Goal: Task Accomplishment & Management: Manage account settings

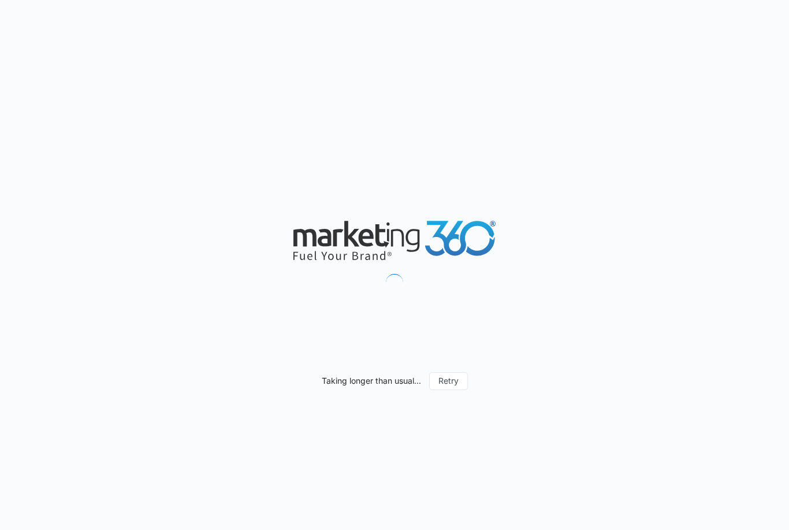
click at [666, 143] on div "Taking longer than usual... Retry" at bounding box center [394, 265] width 789 height 530
click at [652, 145] on div "Taking longer than usual... Retry" at bounding box center [394, 265] width 789 height 530
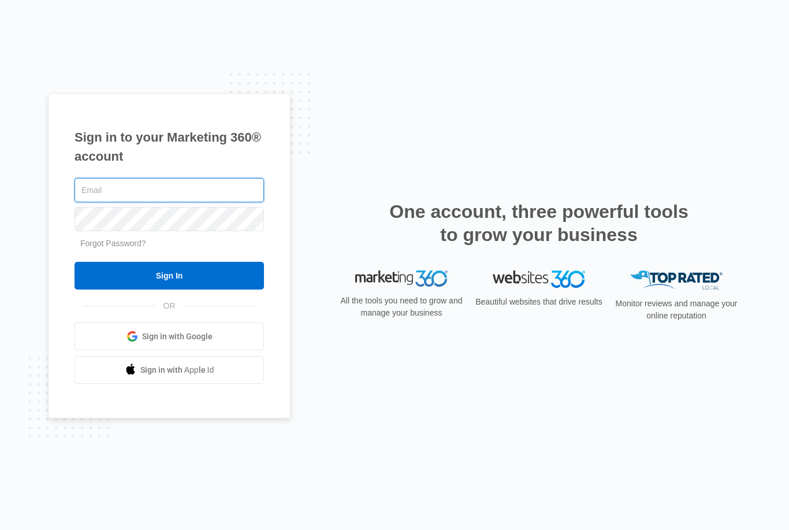
type input "aanddcontracting@aol.com"
click at [169, 289] on input "Sign In" at bounding box center [170, 276] width 190 height 28
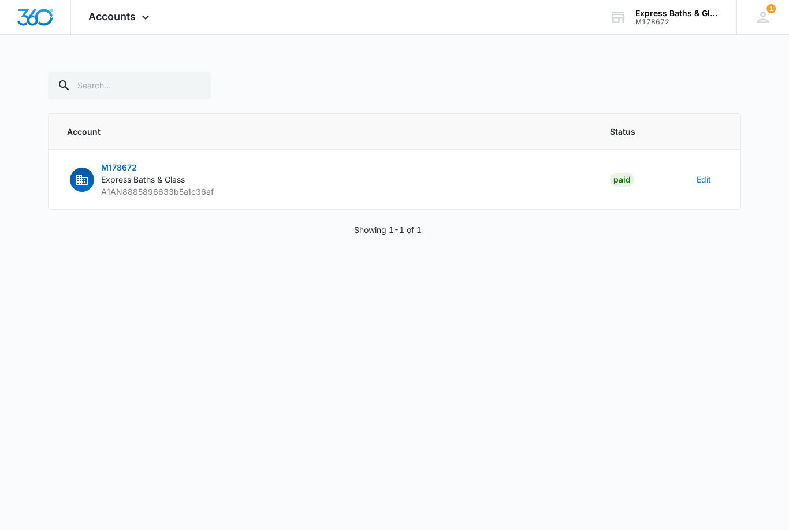
click at [34, 14] on img "Dashboard" at bounding box center [35, 17] width 37 height 17
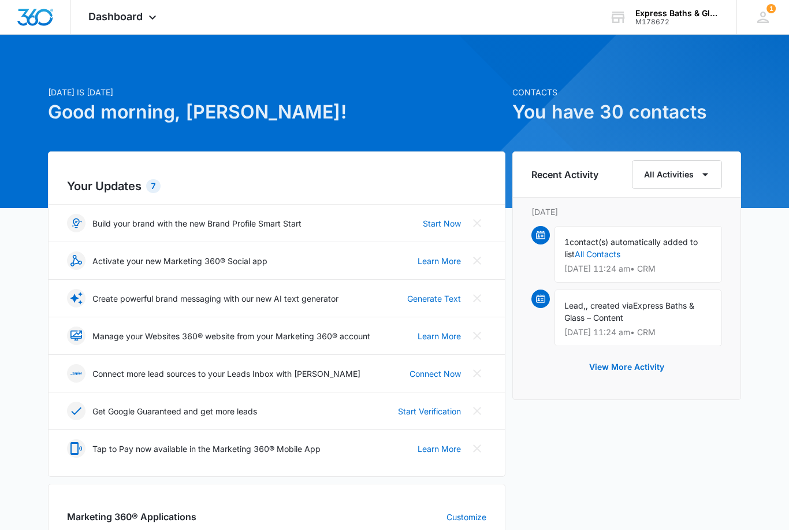
click at [663, 252] on div "1 contact(s) automatically added to list All Contacts [DATE] 11:24 am • CRM" at bounding box center [639, 254] width 168 height 57
click at [666, 248] on div "1 contact(s) automatically added to list All Contacts [DATE] 11:24 am • CRM" at bounding box center [639, 254] width 168 height 57
click at [580, 258] on link "All Contacts" at bounding box center [598, 254] width 46 height 10
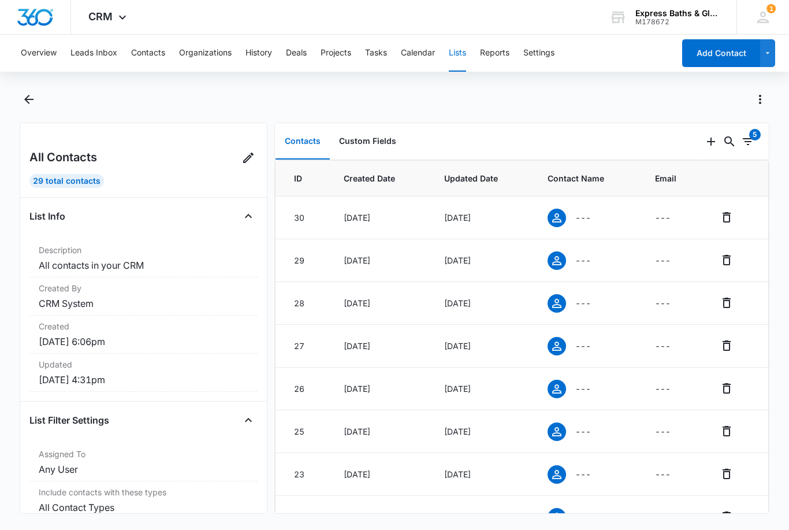
click at [571, 209] on div "---" at bounding box center [588, 218] width 80 height 18
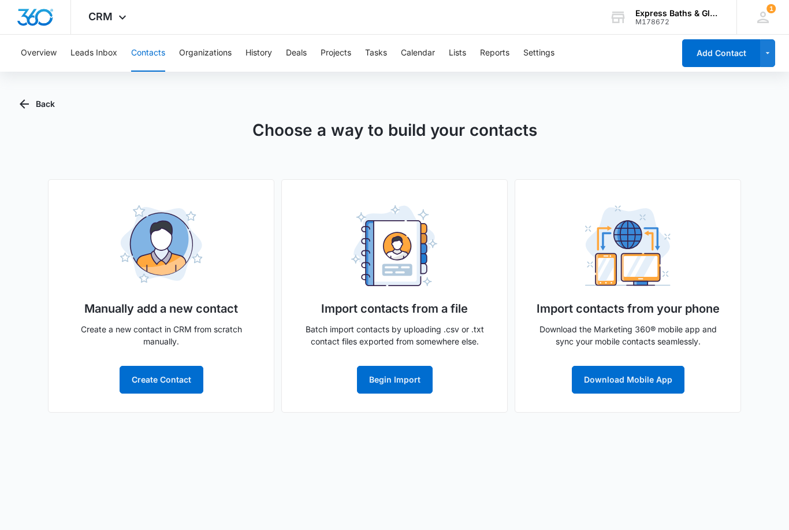
click at [39, 15] on img "Dashboard" at bounding box center [35, 17] width 37 height 17
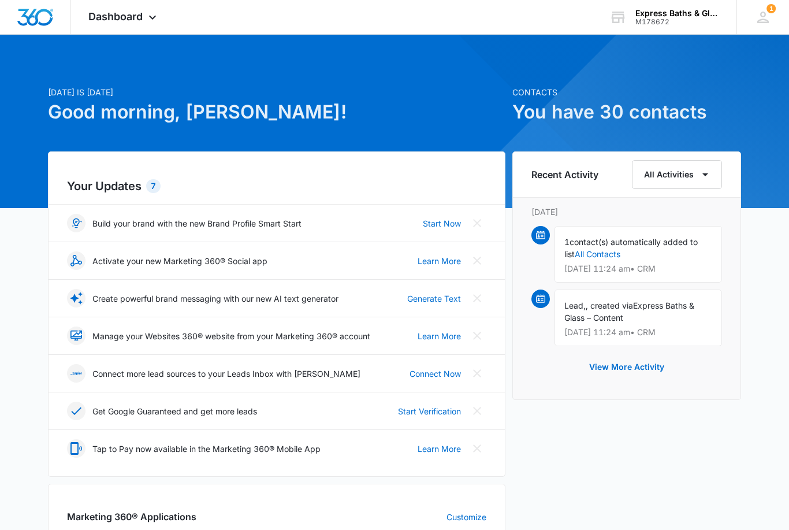
click at [685, 171] on button "All Activities" at bounding box center [677, 174] width 90 height 29
click at [670, 280] on div "CRM" at bounding box center [671, 281] width 46 height 8
click at [596, 251] on link "All Contacts" at bounding box center [598, 254] width 46 height 10
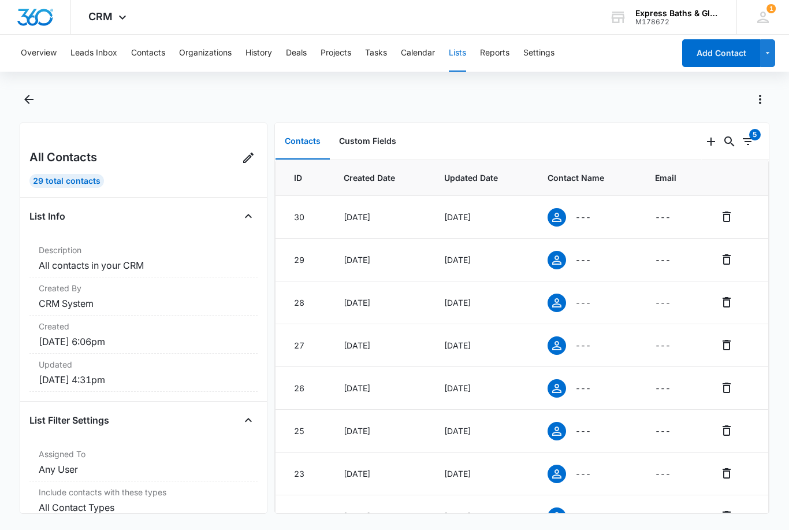
click at [564, 213] on icon at bounding box center [557, 217] width 14 height 14
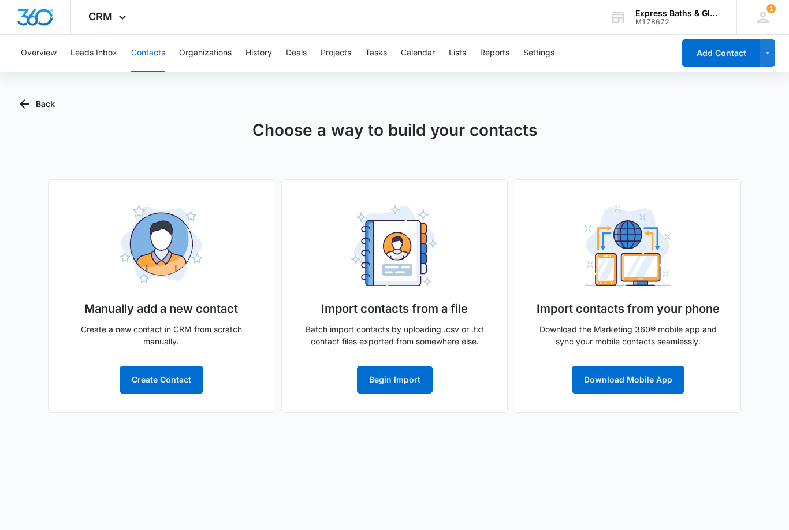
click at [93, 46] on button "Leads Inbox" at bounding box center [93, 53] width 47 height 37
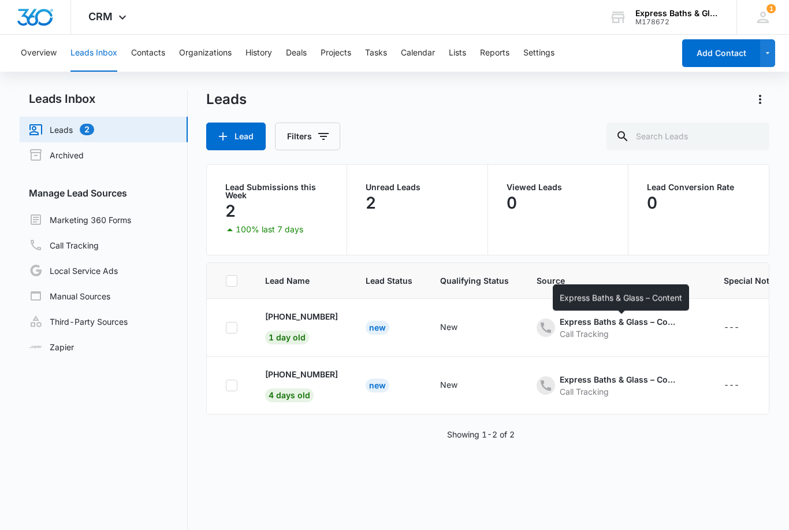
click at [478, 327] on icon "- - Select to Edit Field" at bounding box center [472, 328] width 14 height 14
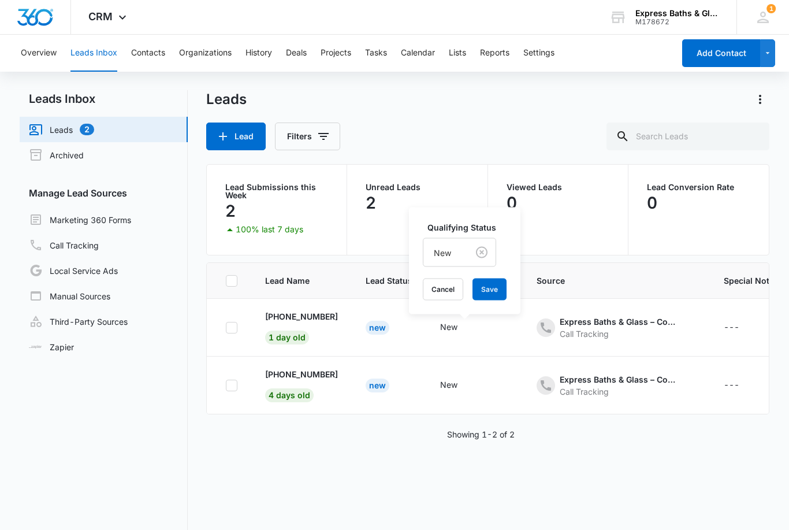
click at [551, 127] on div "Lead Filters" at bounding box center [487, 136] width 563 height 28
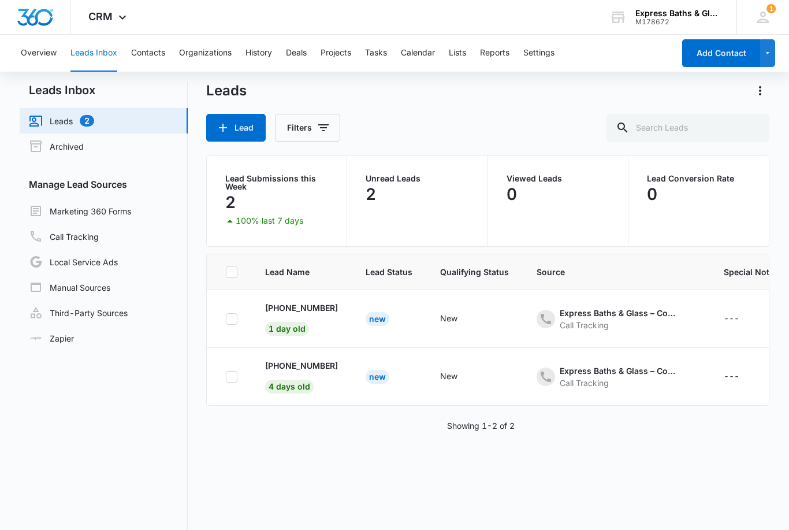
click at [385, 183] on p "Unread Leads" at bounding box center [417, 178] width 103 height 8
click at [398, 177] on p "Unread Leads" at bounding box center [417, 178] width 103 height 8
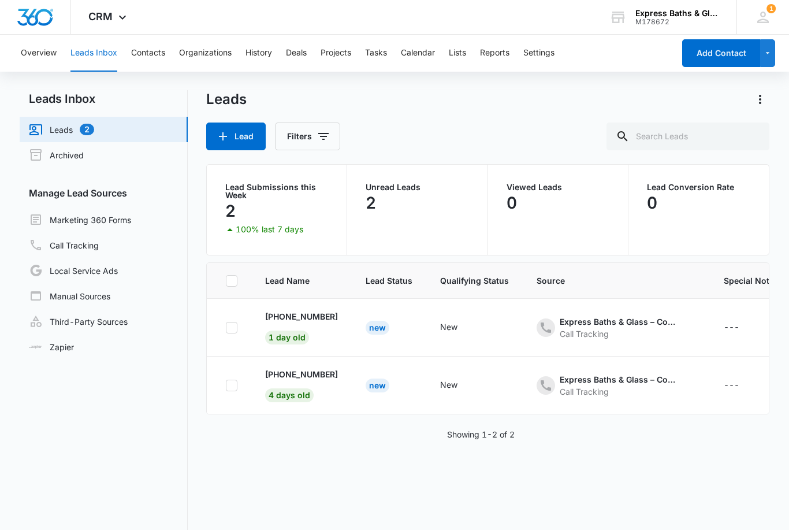
click at [777, 437] on main "Leads Inbox Leads 2 Archived Manage Lead Sources Marketing 360 Forms Call Track…" at bounding box center [394, 358] width 789 height 537
